Goal: Information Seeking & Learning: Check status

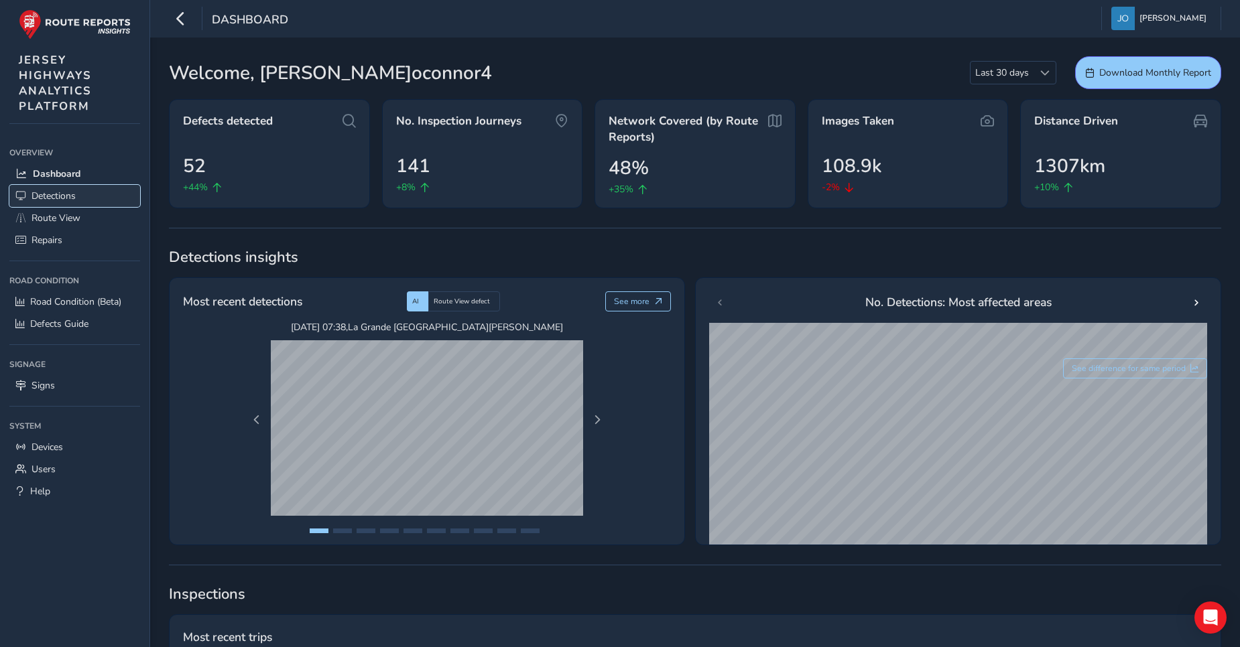
click at [64, 196] on span "Detections" at bounding box center [54, 196] width 44 height 13
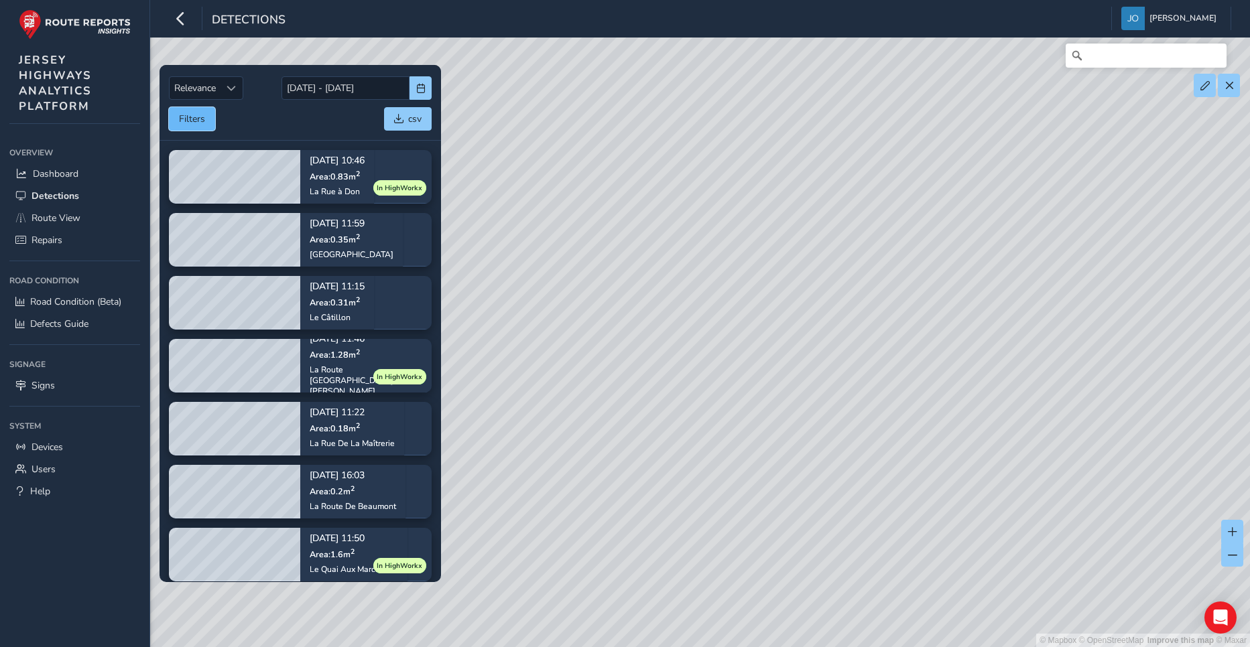
click at [191, 121] on button "Filters" at bounding box center [192, 118] width 46 height 23
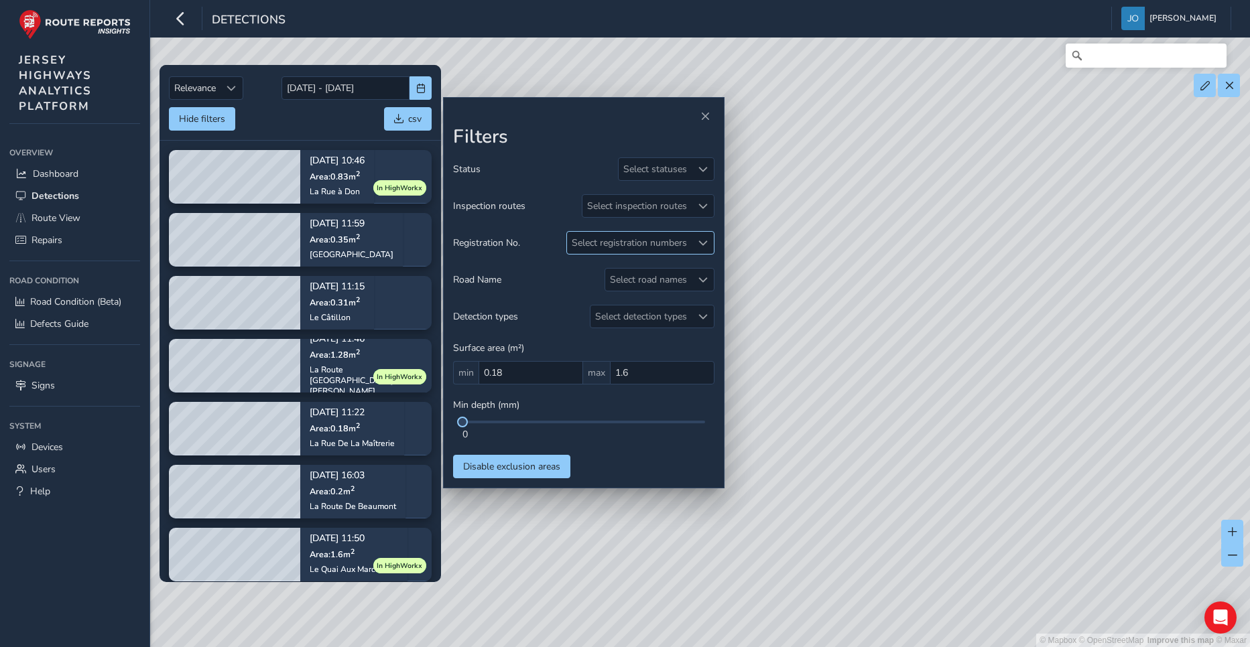
click at [666, 244] on div "Select registration numbers" at bounding box center [629, 243] width 125 height 22
click at [704, 241] on span at bounding box center [702, 243] width 9 height 9
click at [652, 273] on input "text" at bounding box center [645, 271] width 139 height 23
type input "J124526"
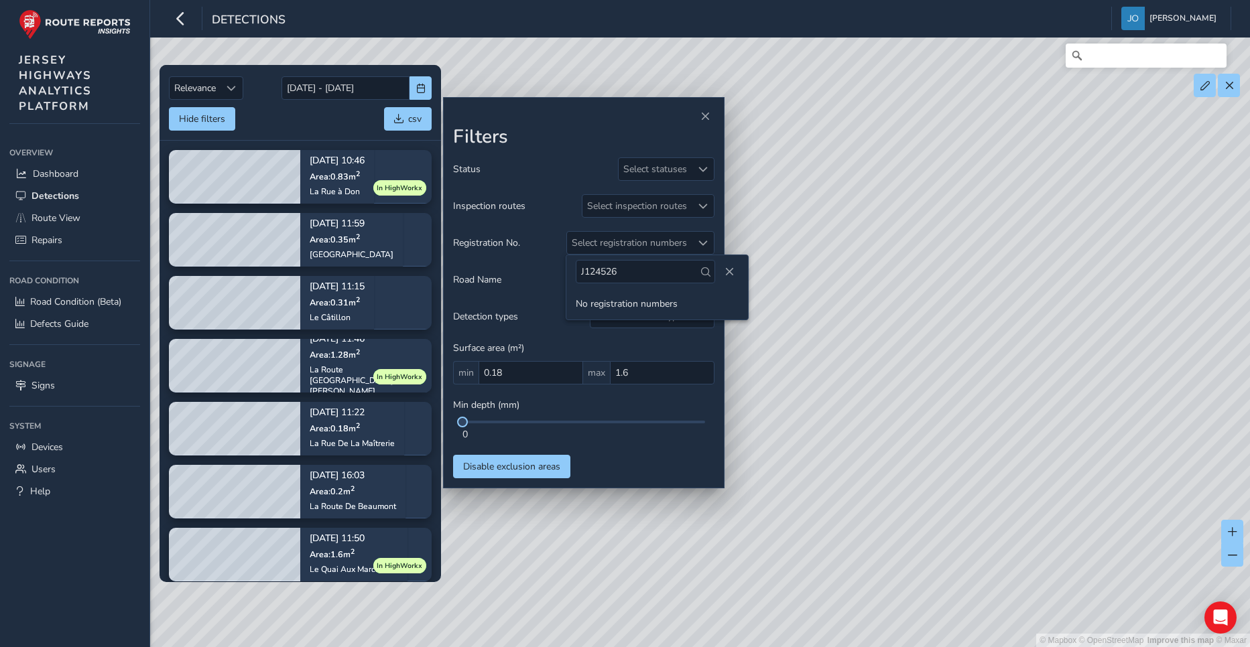
click at [701, 272] on span at bounding box center [705, 271] width 9 height 9
drag, startPoint x: 649, startPoint y: 278, endPoint x: 552, endPoint y: 275, distance: 97.9
click at [552, 275] on body "Detections [PERSON_NAME] Colour Scheme: Dark Dim Light Logout Relevance Relevan…" at bounding box center [625, 323] width 1250 height 647
click at [670, 245] on div "Select registration numbers" at bounding box center [629, 243] width 125 height 22
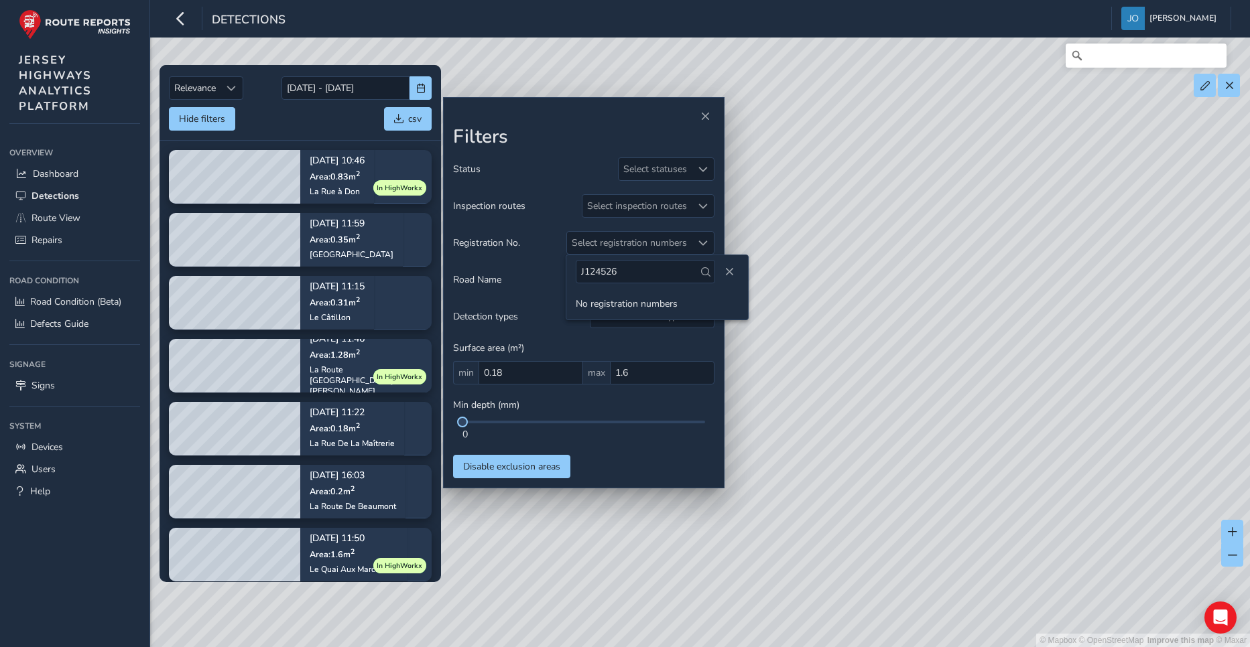
click at [701, 276] on span at bounding box center [705, 271] width 9 height 9
drag, startPoint x: 697, startPoint y: 276, endPoint x: 807, endPoint y: 365, distance: 141.5
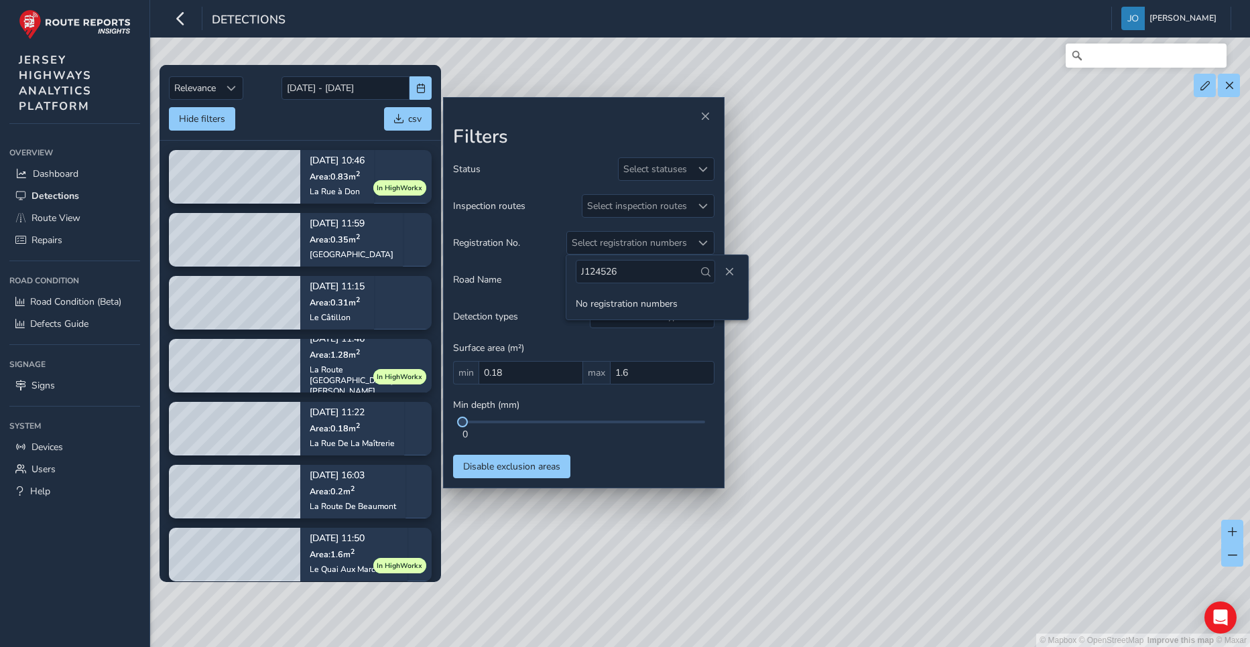
click at [807, 365] on div "© Mapbox © OpenStreetMap Improve this map © Maxar" at bounding box center [625, 323] width 1250 height 647
click at [634, 246] on div "Select registration numbers" at bounding box center [629, 243] width 125 height 22
click at [701, 273] on span at bounding box center [705, 271] width 9 height 9
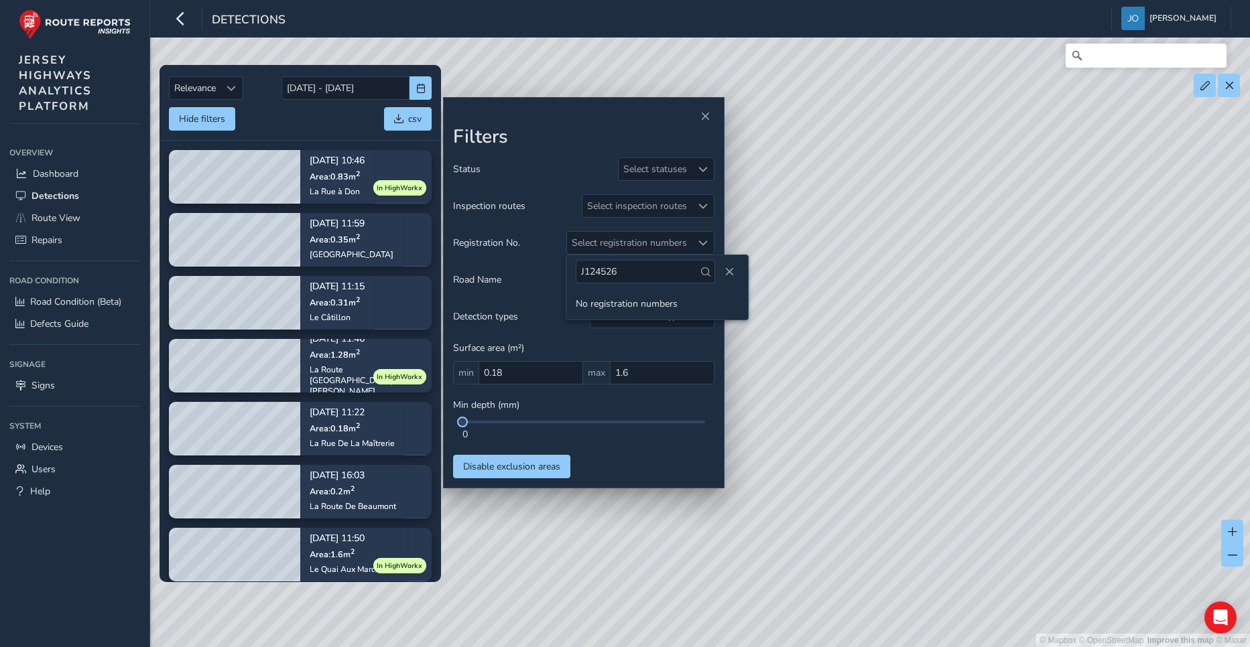
click at [701, 273] on span at bounding box center [705, 271] width 9 height 9
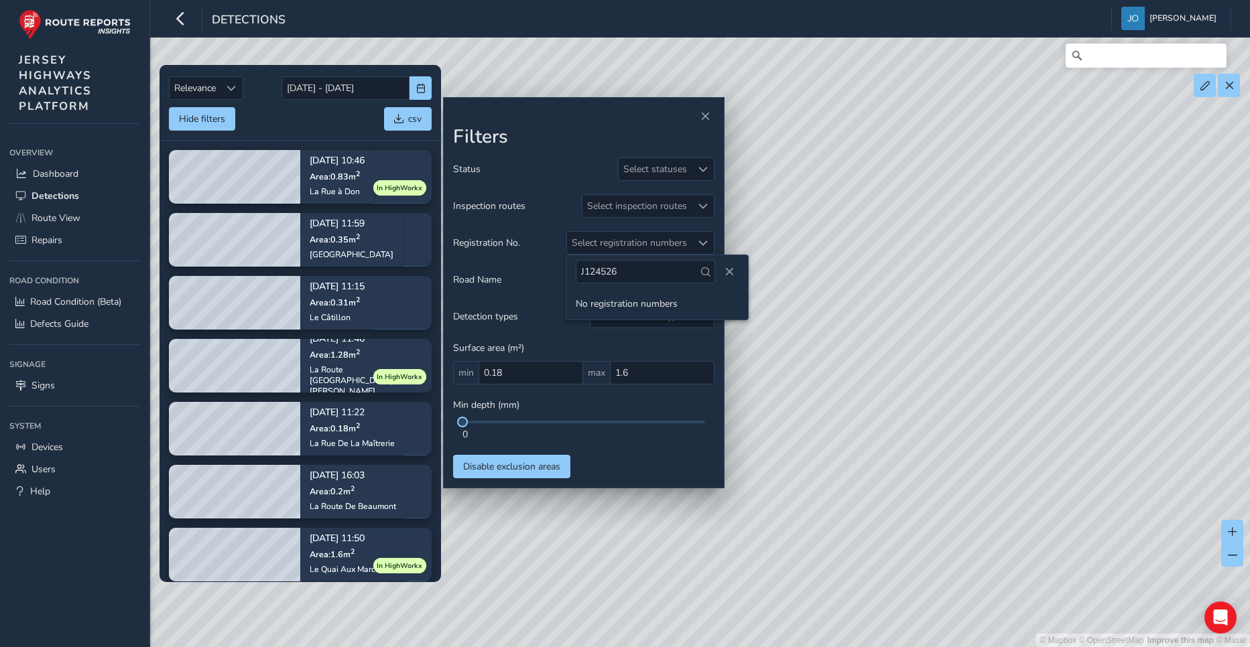
drag, startPoint x: 696, startPoint y: 273, endPoint x: 773, endPoint y: 311, distance: 86.0
click at [773, 311] on div "© Mapbox © OpenStreetMap Improve this map © Maxar" at bounding box center [625, 323] width 1250 height 647
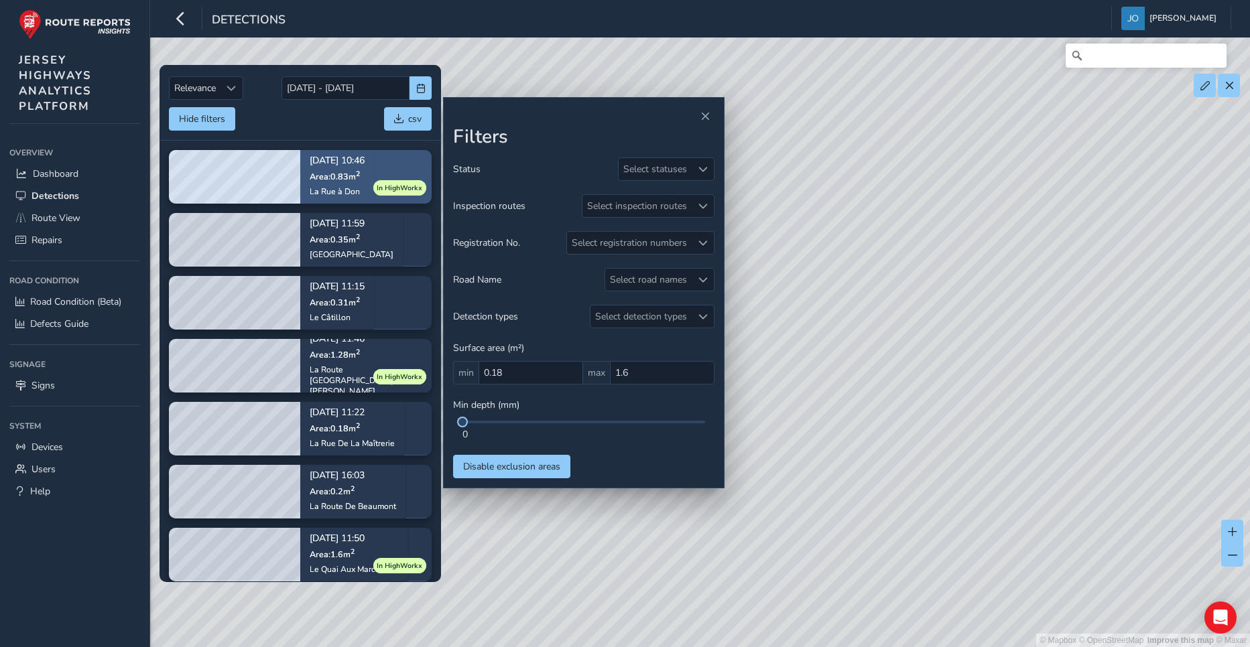
click at [316, 180] on span "Area: 0.83 m 2" at bounding box center [335, 175] width 50 height 11
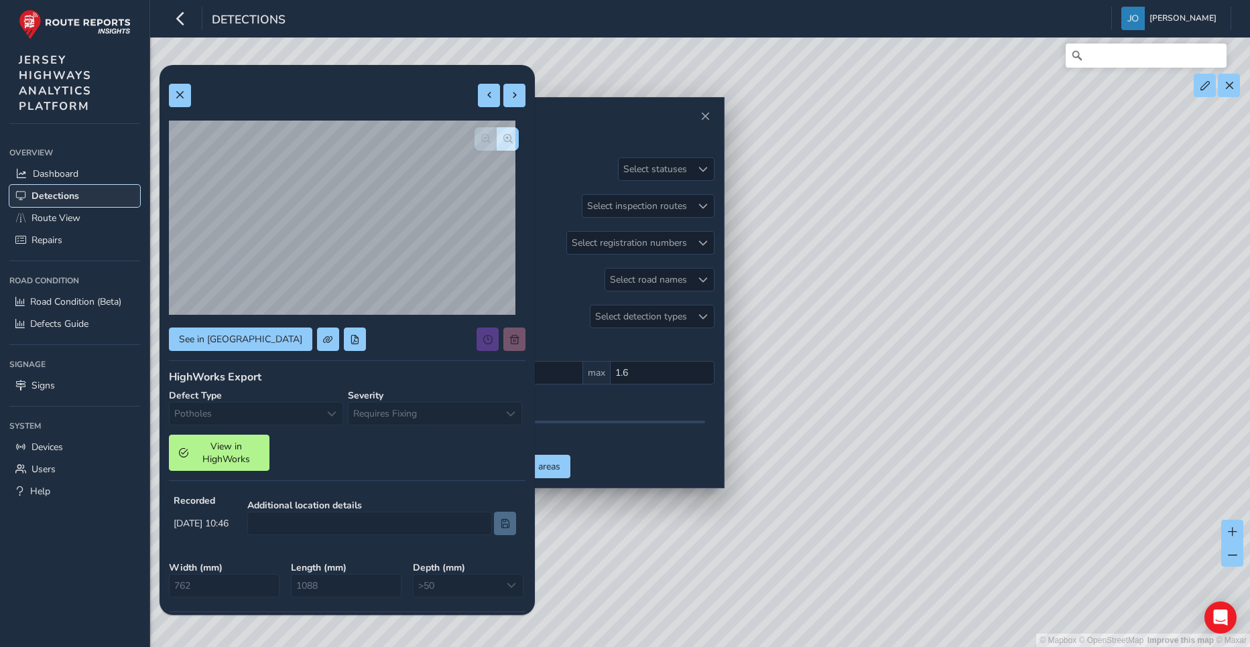
click at [65, 196] on span "Detections" at bounding box center [56, 196] width 48 height 13
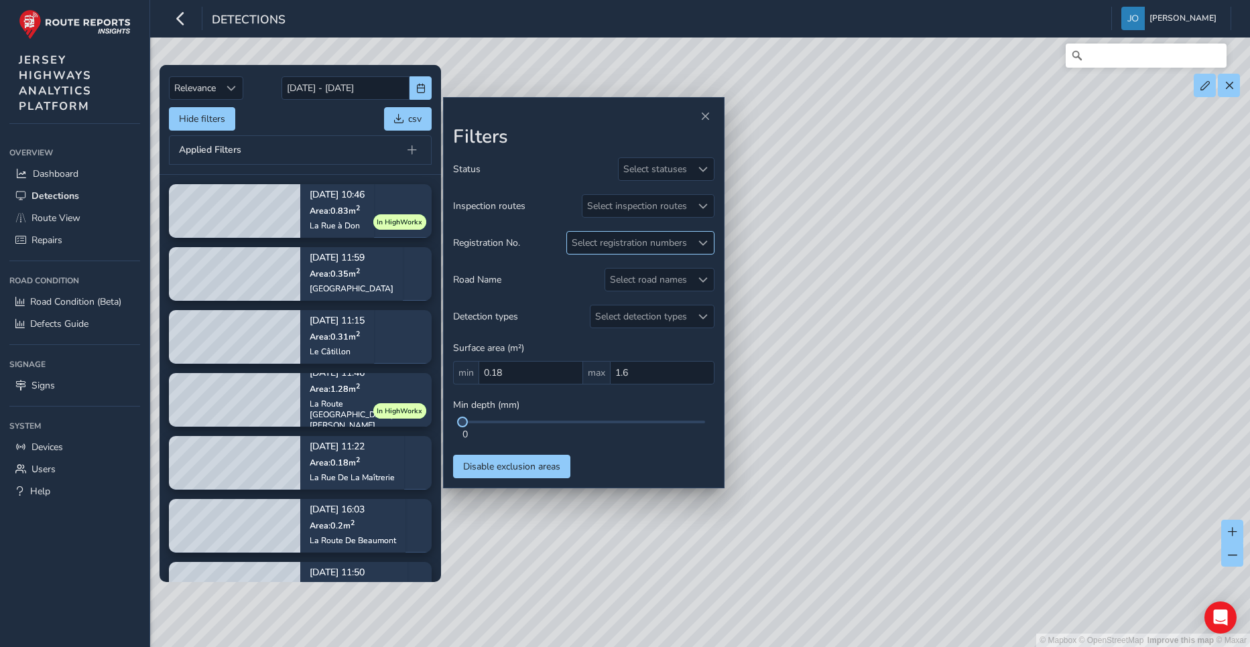
click at [599, 245] on div "Select registration numbers" at bounding box center [629, 243] width 125 height 22
click at [615, 266] on input "J124526" at bounding box center [645, 271] width 139 height 23
click at [725, 270] on span "Close" at bounding box center [729, 271] width 9 height 9
click at [617, 243] on div "Select registration numbers" at bounding box center [629, 243] width 125 height 22
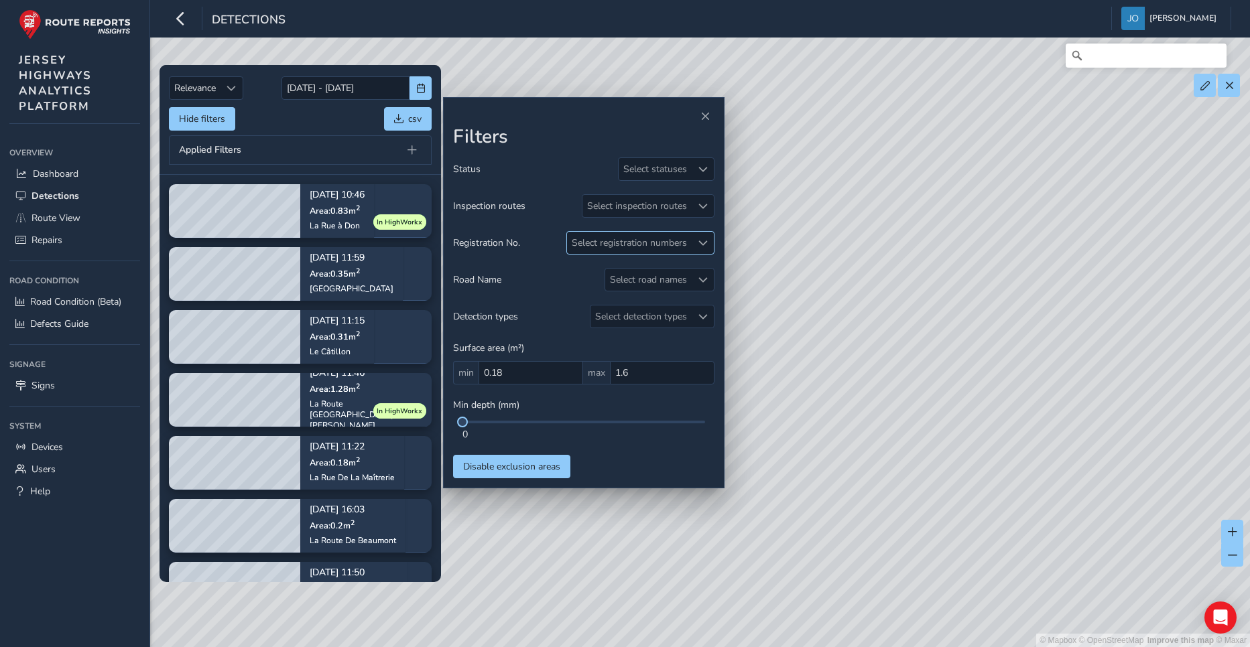
click at [617, 243] on div "Select registration numbers" at bounding box center [629, 243] width 125 height 22
click at [636, 310] on li "No registration numbers" at bounding box center [657, 304] width 182 height 22
click at [725, 267] on span "Close" at bounding box center [729, 271] width 9 height 9
